Goal: Task Accomplishment & Management: Manage account settings

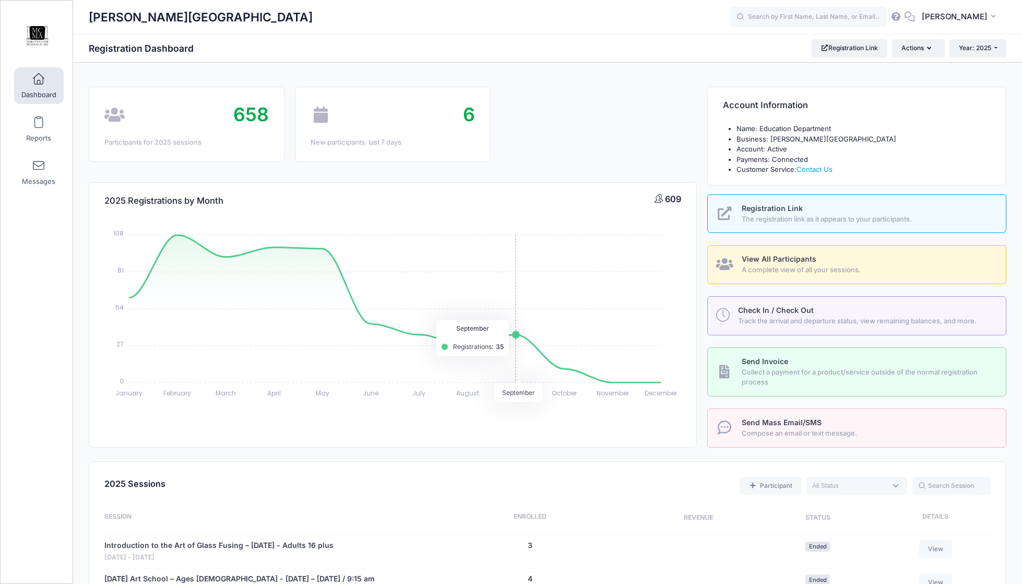
scroll to position [74, 0]
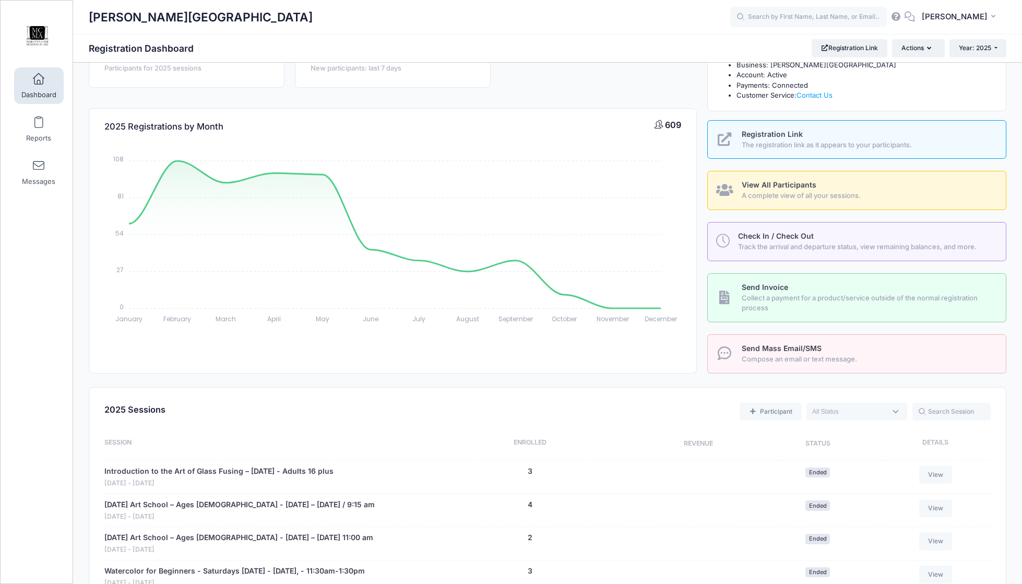
click at [872, 412] on textarea "Search" at bounding box center [850, 411] width 74 height 9
select select "future"
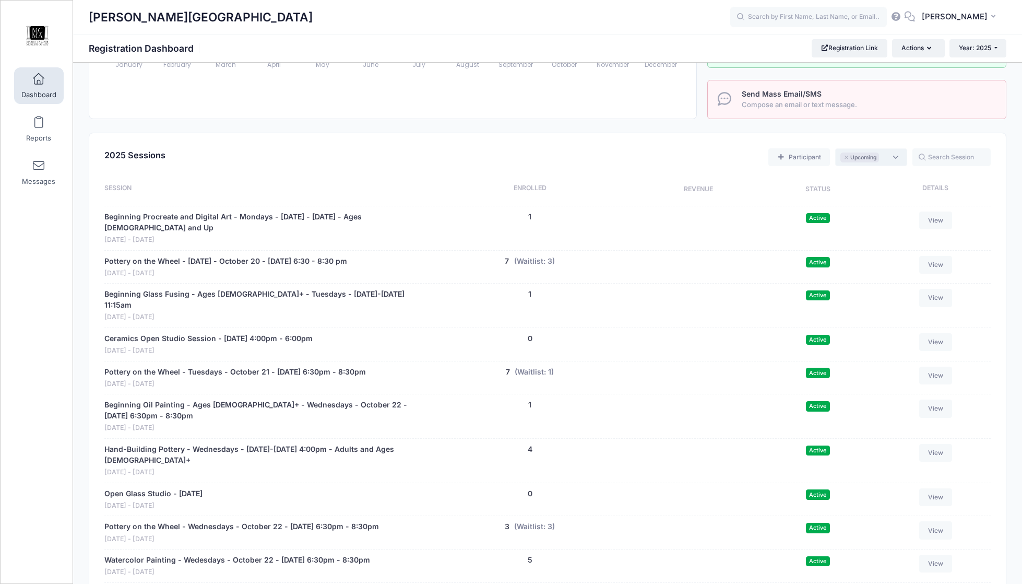
scroll to position [412, 0]
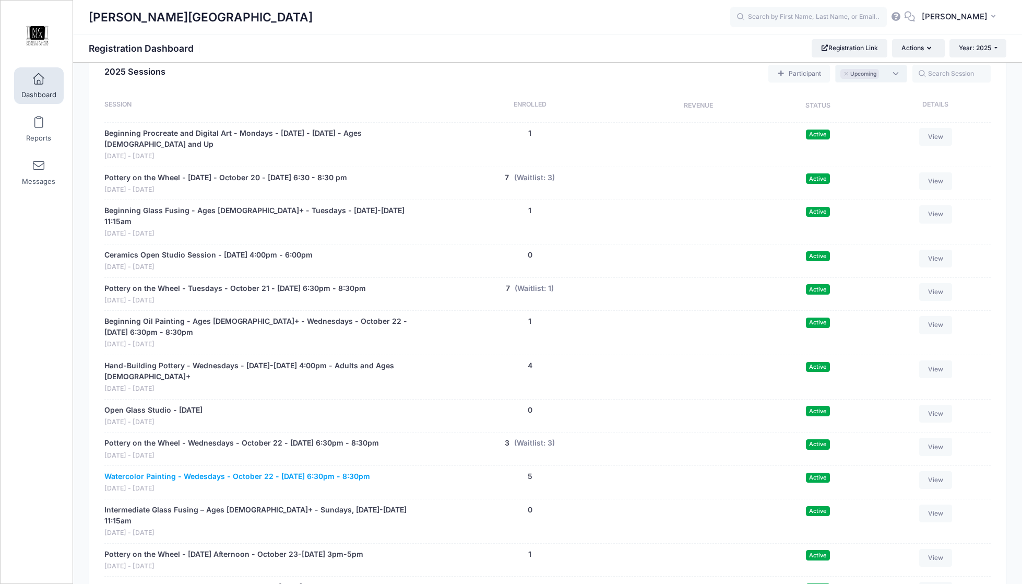
click at [229, 473] on link "Watercolor Painting - Wedesdays - October 22 - [DATE] 6:30pm - 8:30pm" at bounding box center [237, 476] width 266 height 11
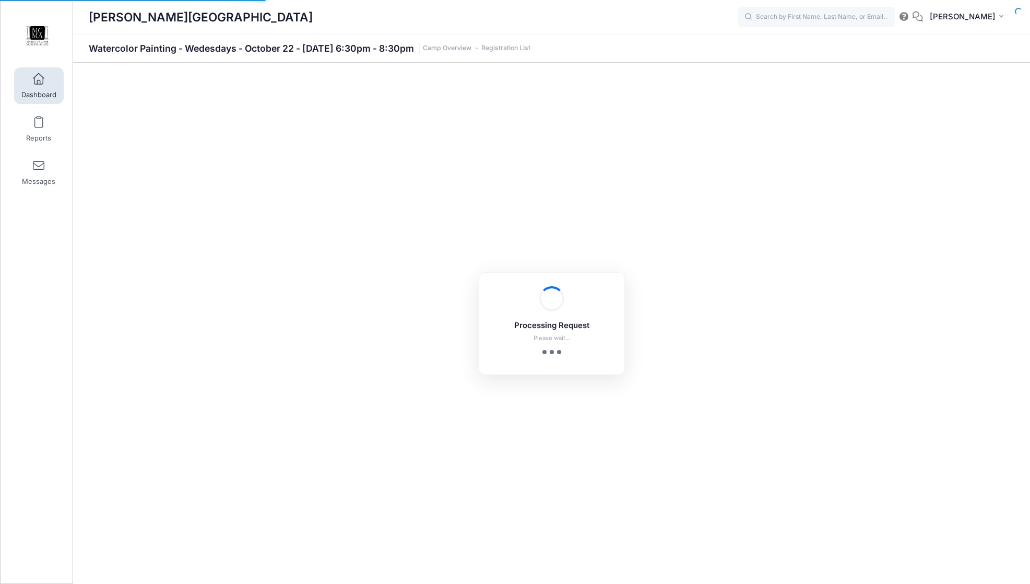
select select "10"
